Goal: Information Seeking & Learning: Find specific fact

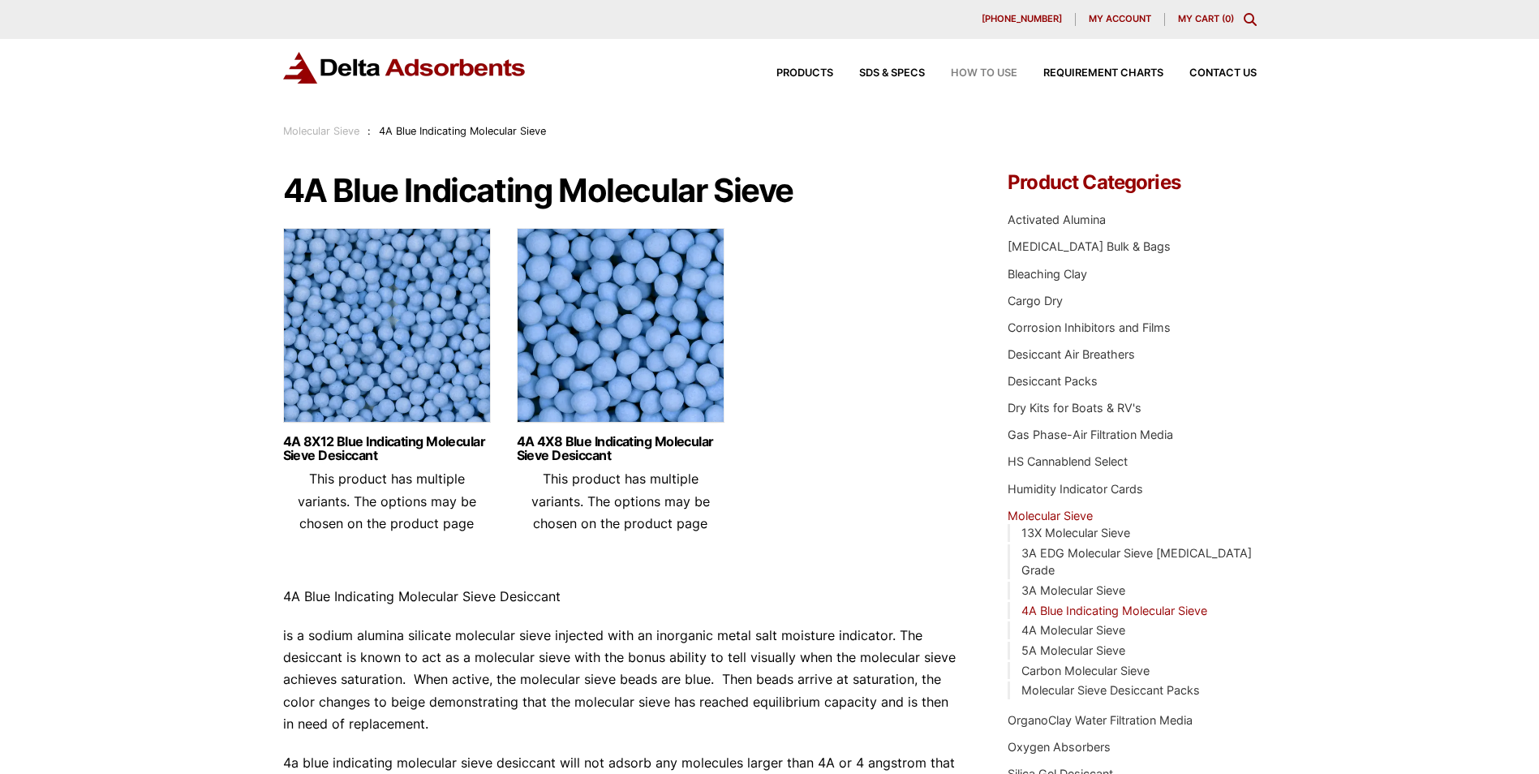
click at [972, 70] on span "How to Use" at bounding box center [984, 73] width 67 height 11
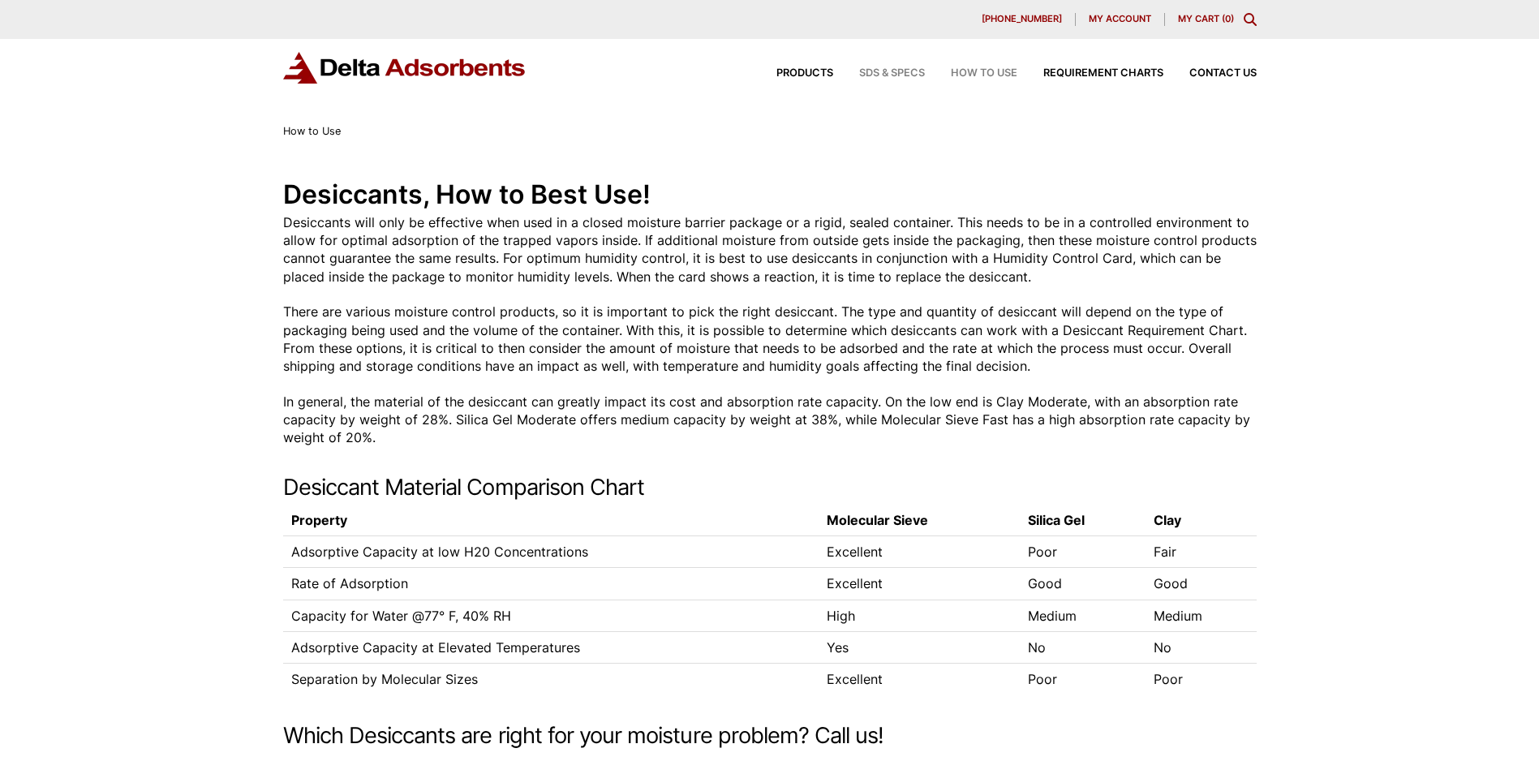
click at [883, 76] on span "SDS & SPECS" at bounding box center [892, 73] width 66 height 11
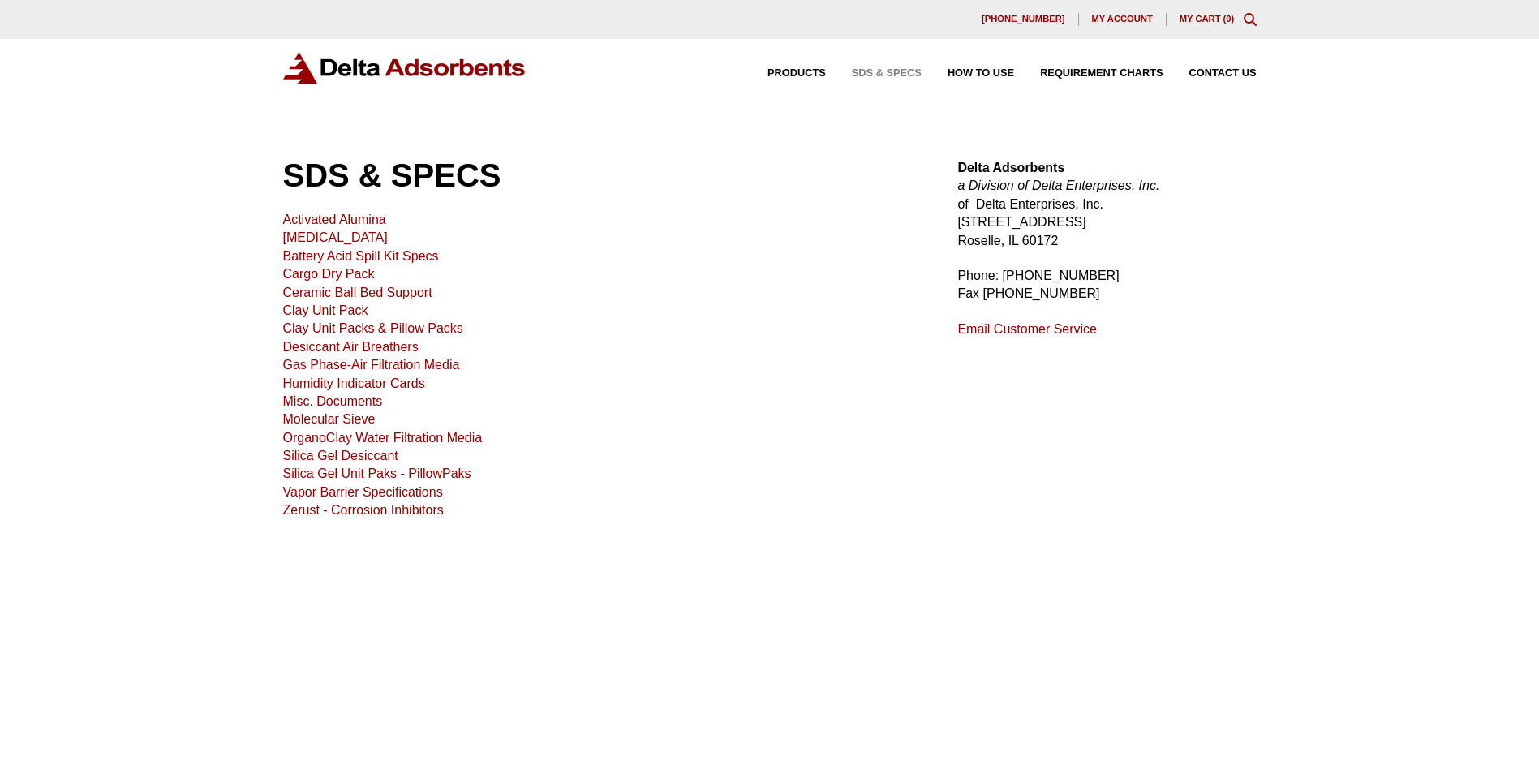
click at [365, 416] on link "Molecular Sieve" at bounding box center [329, 419] width 92 height 14
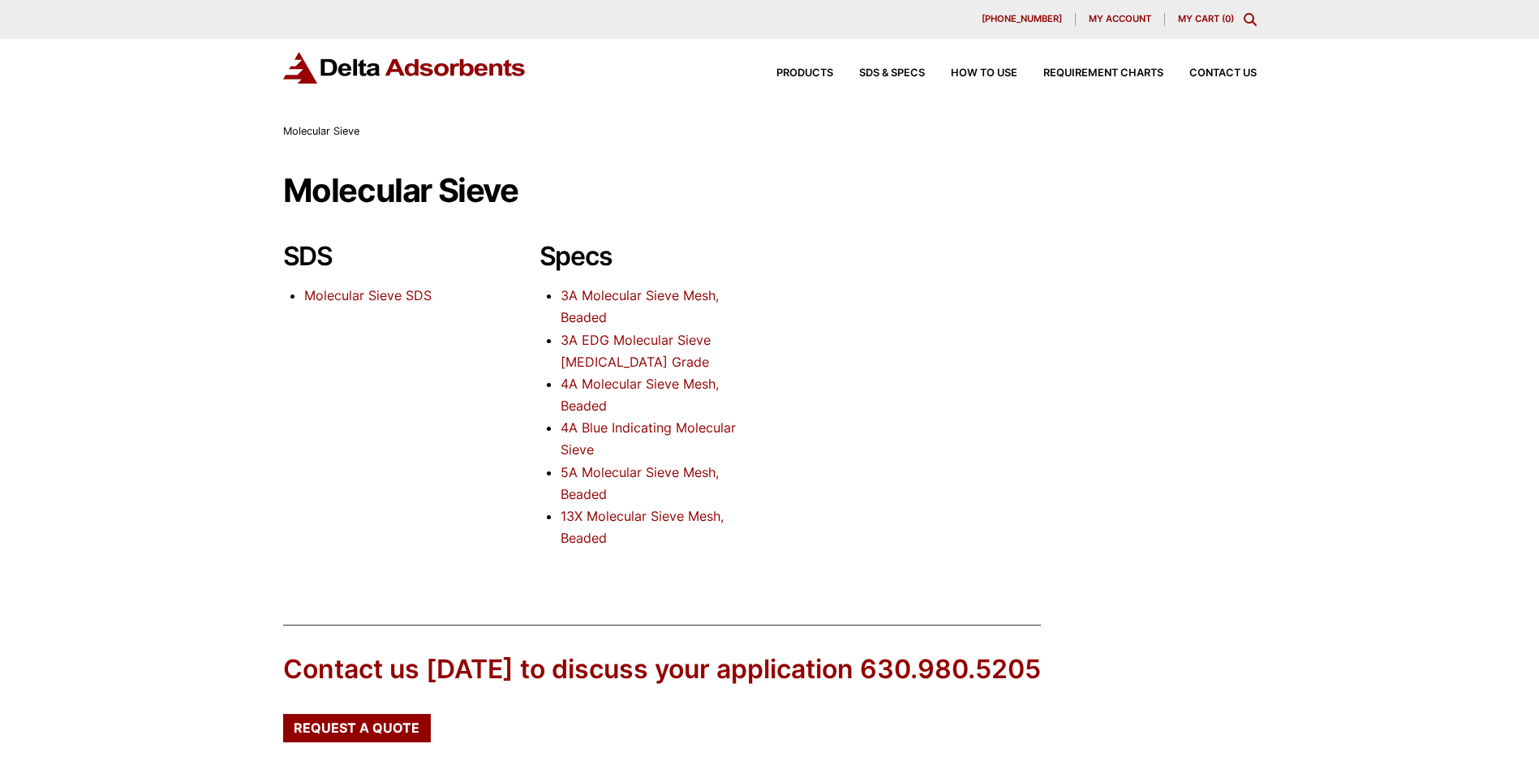
click at [586, 429] on link "4A Blue Indicating Molecular Sieve" at bounding box center [647, 438] width 175 height 38
